Goal: Find specific page/section: Find specific page/section

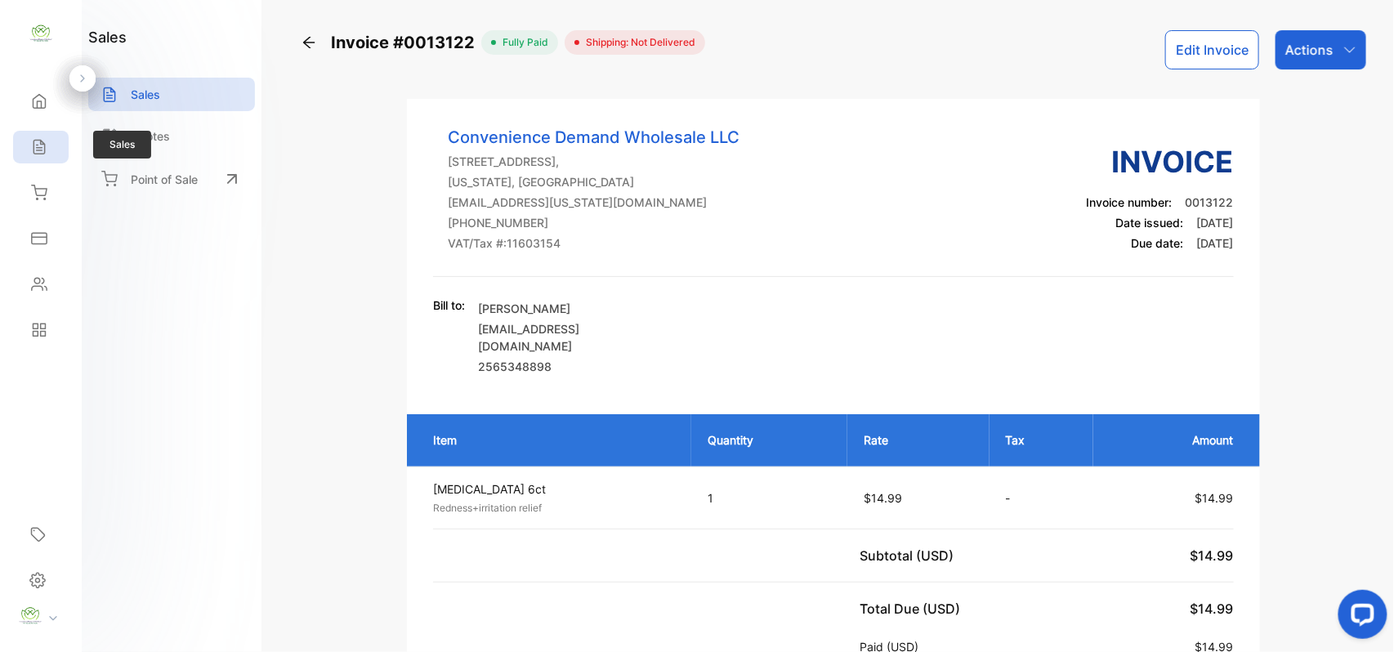
click at [20, 152] on div "Sales" at bounding box center [41, 147] width 56 height 33
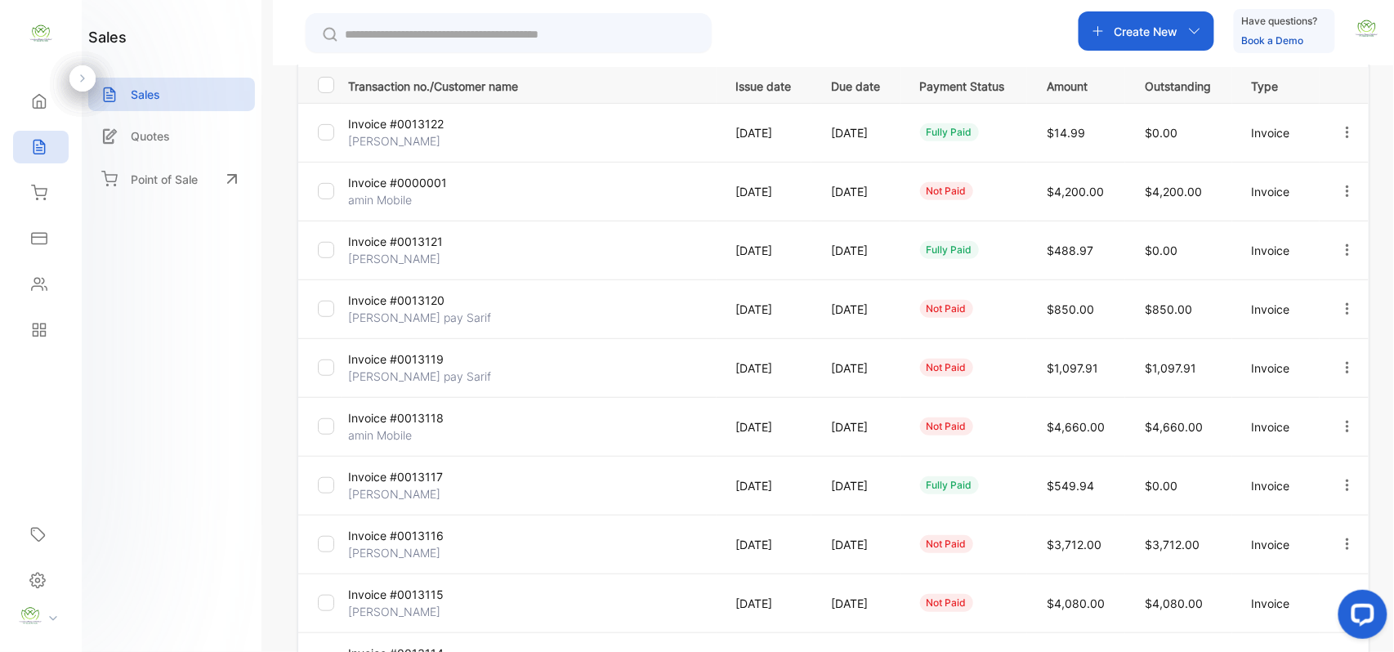
scroll to position [165, 0]
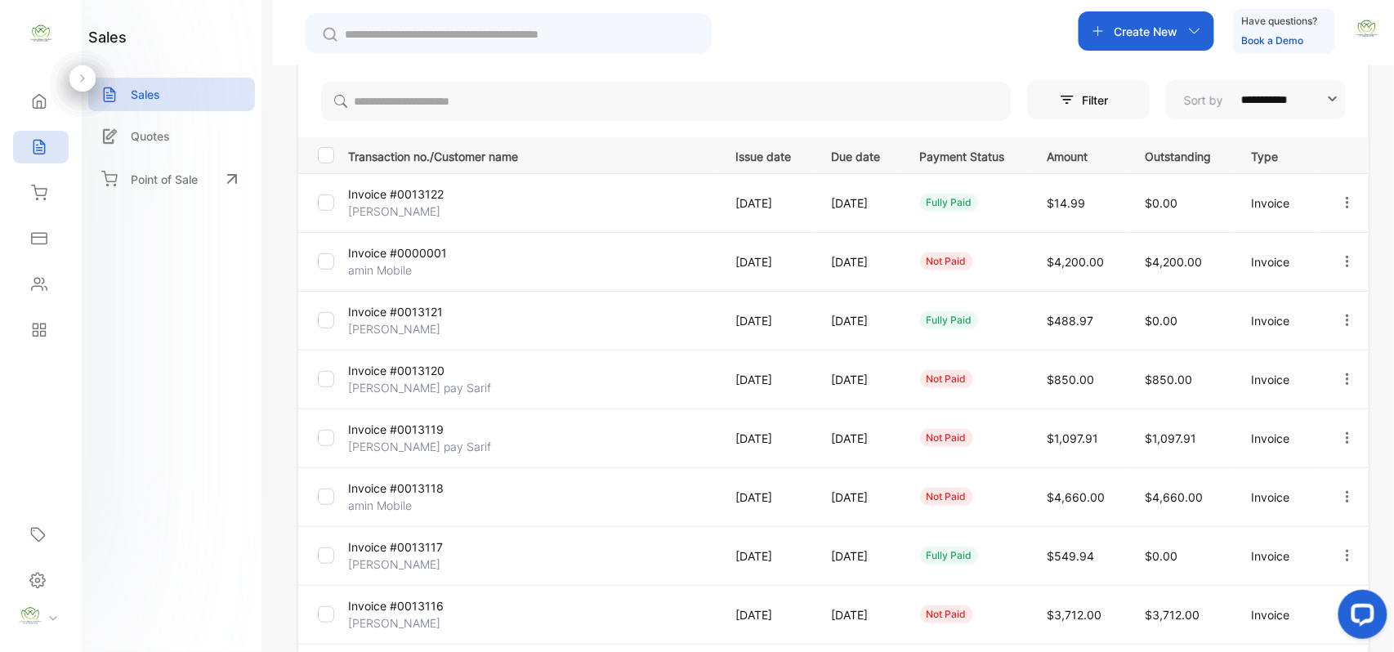
click at [383, 266] on p "amin Mobile" at bounding box center [409, 270] width 123 height 17
click at [380, 436] on p "Invoice #0013118" at bounding box center [409, 429] width 123 height 17
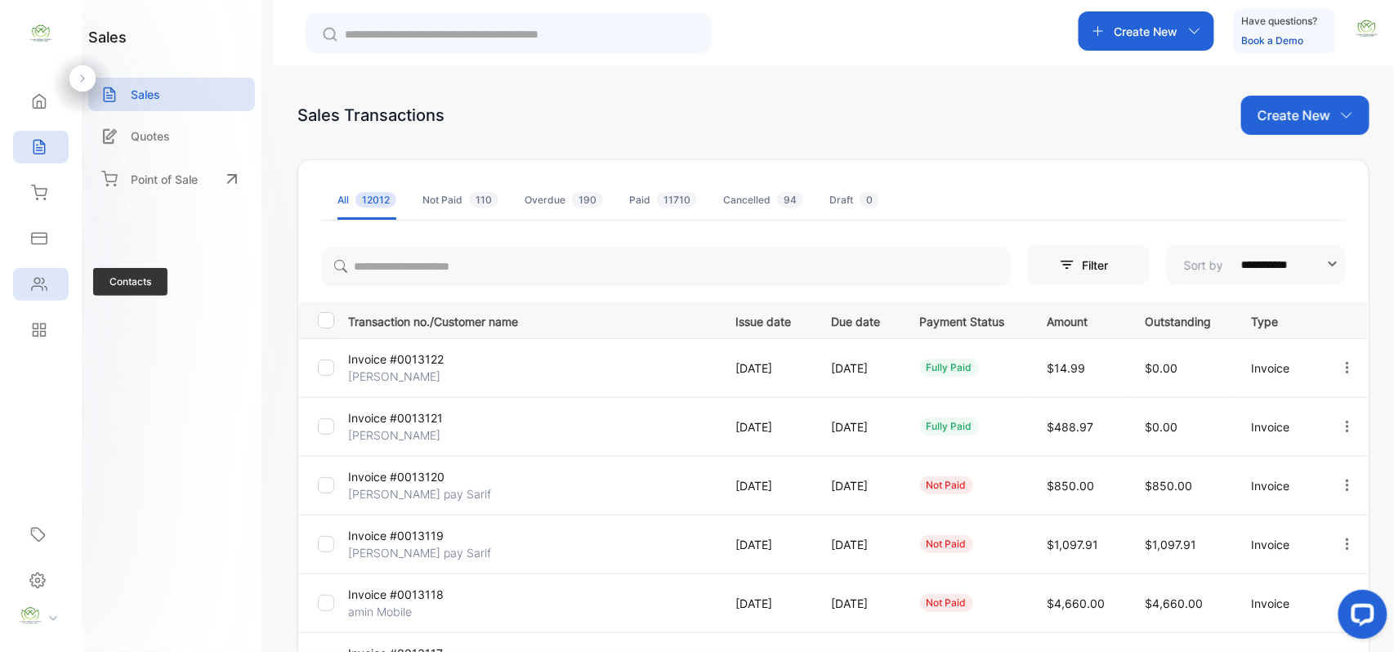
click at [56, 295] on div "Contacts" at bounding box center [41, 284] width 56 height 33
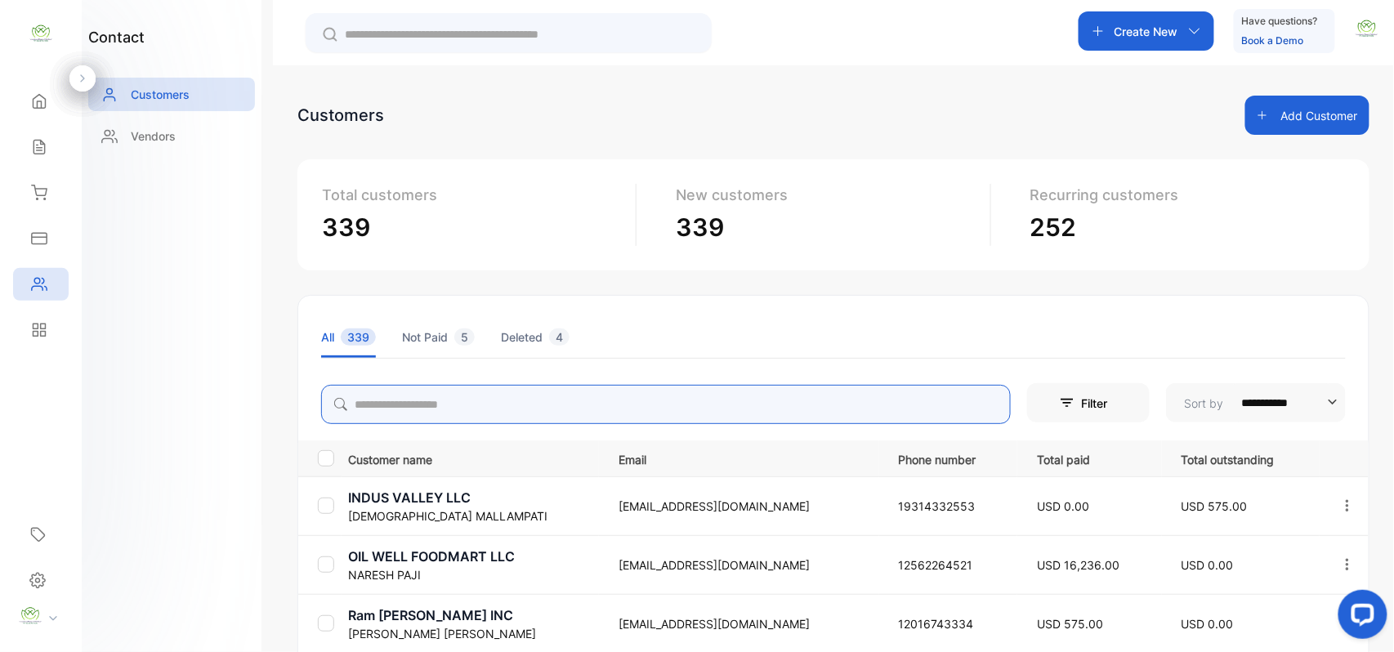
click at [436, 393] on input "search" at bounding box center [666, 404] width 690 height 39
type input "****"
